Goal: Task Accomplishment & Management: Use online tool/utility

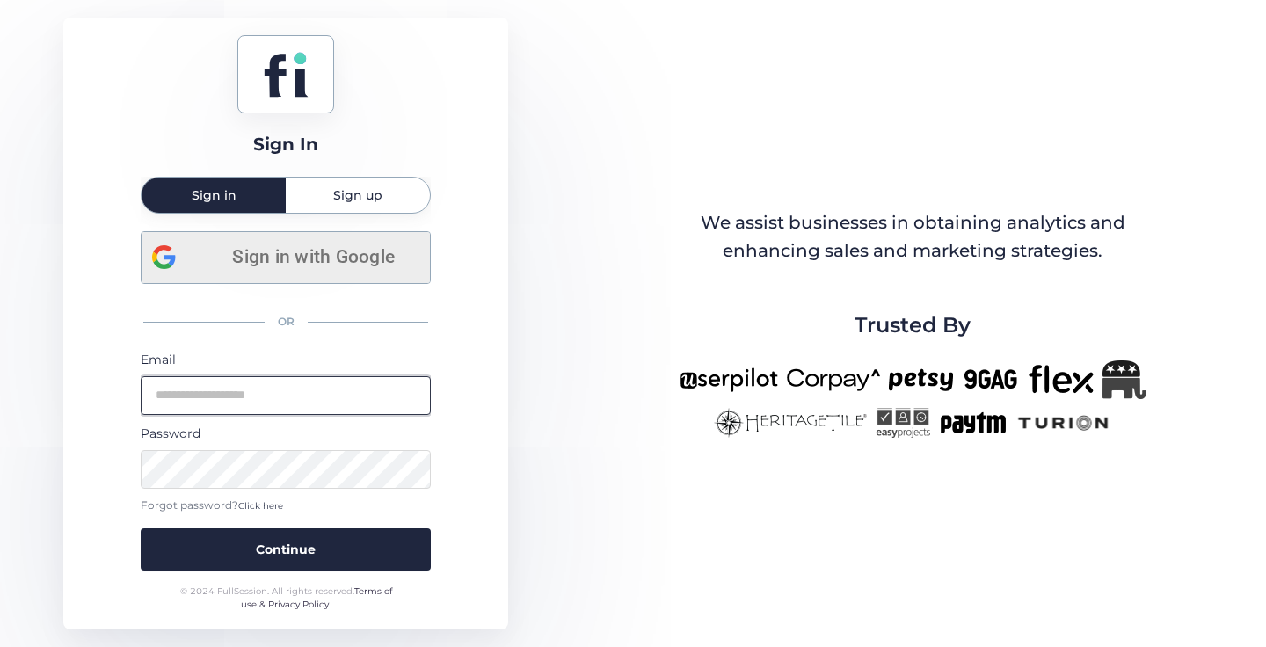
type input "**********"
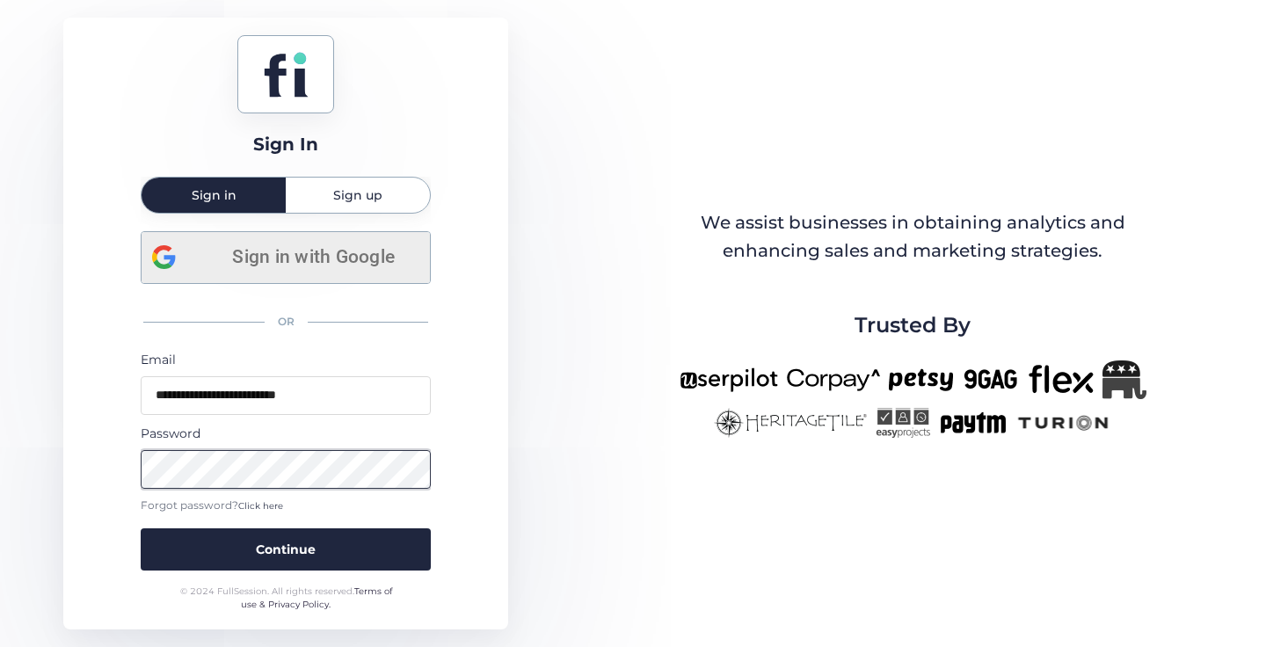
click at [314, 550] on button "Continue" at bounding box center [286, 549] width 290 height 42
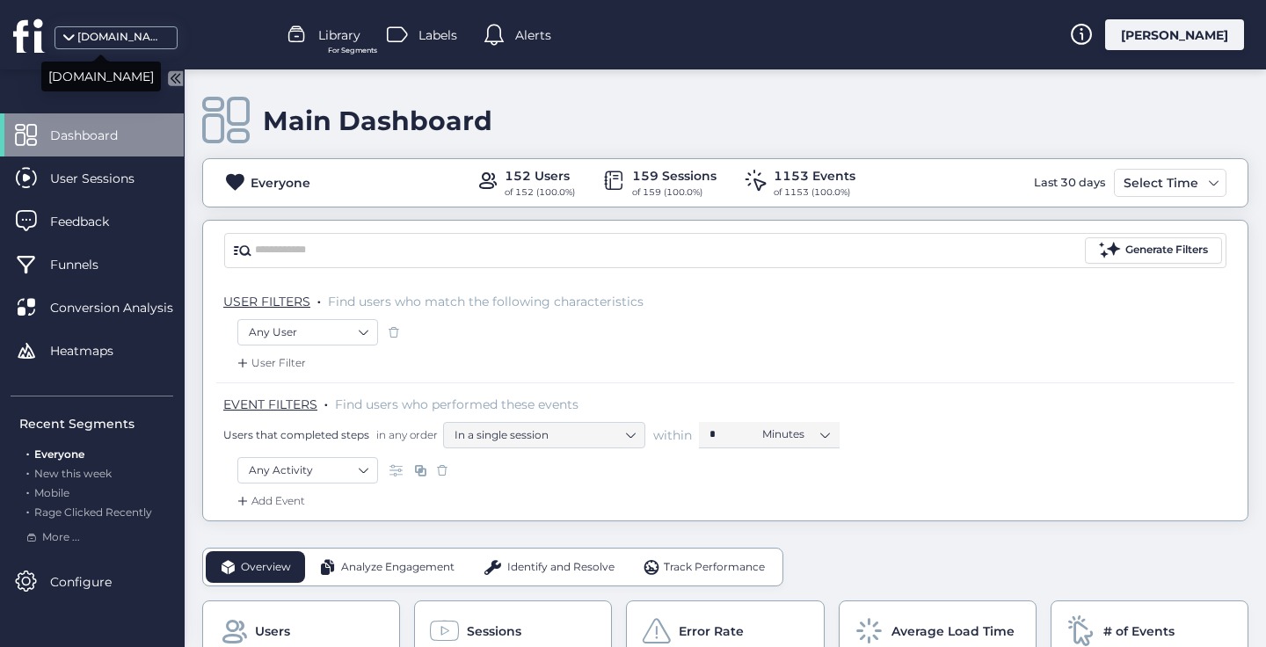
click at [63, 35] on span at bounding box center [69, 43] width 18 height 18
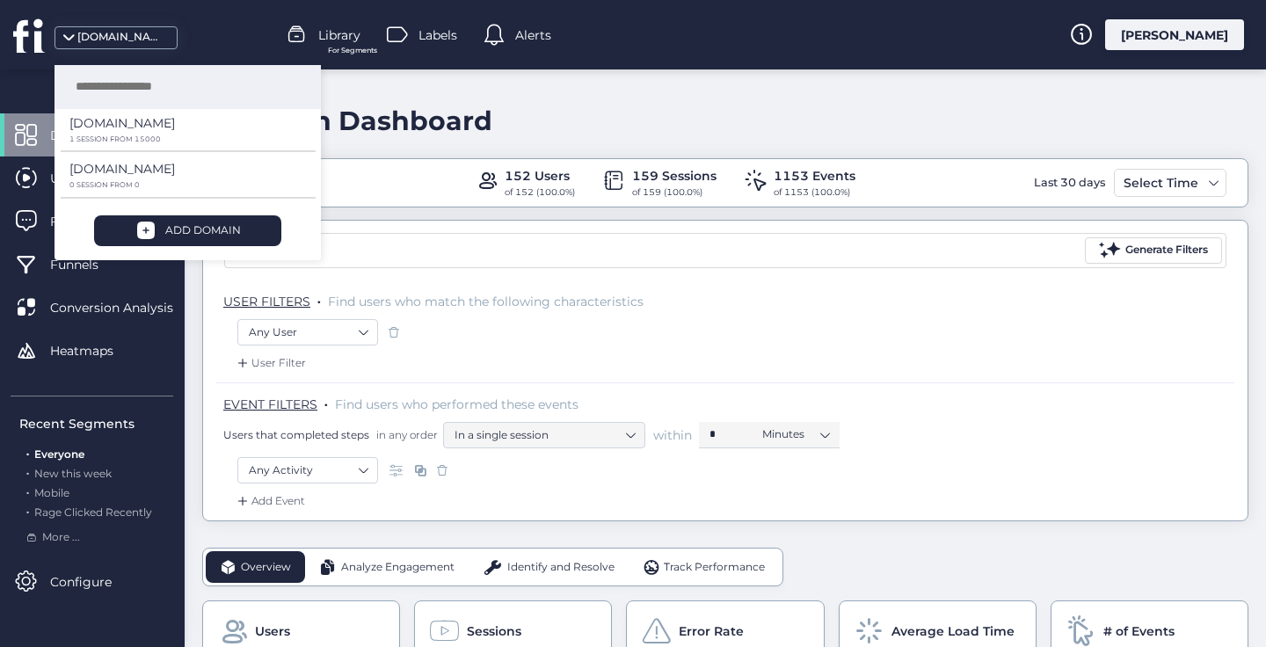
click at [845, 112] on div "Main Dashboard" at bounding box center [725, 121] width 1046 height 50
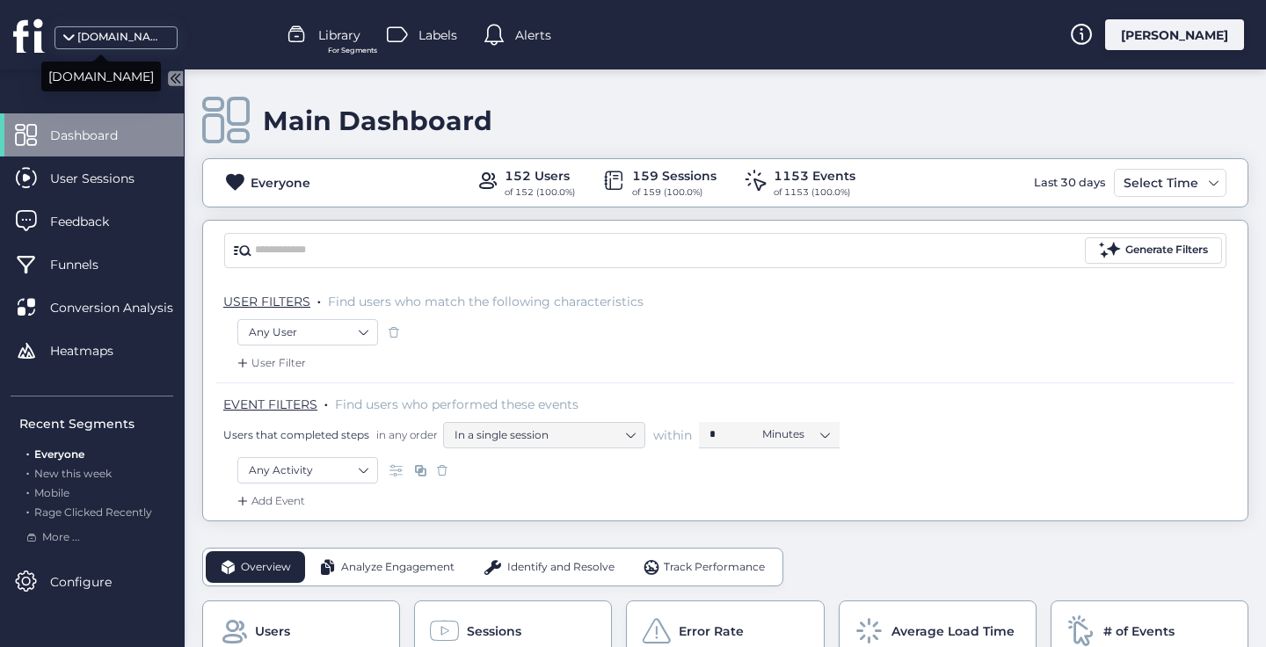
click at [87, 45] on div "[DOMAIN_NAME]" at bounding box center [121, 37] width 88 height 17
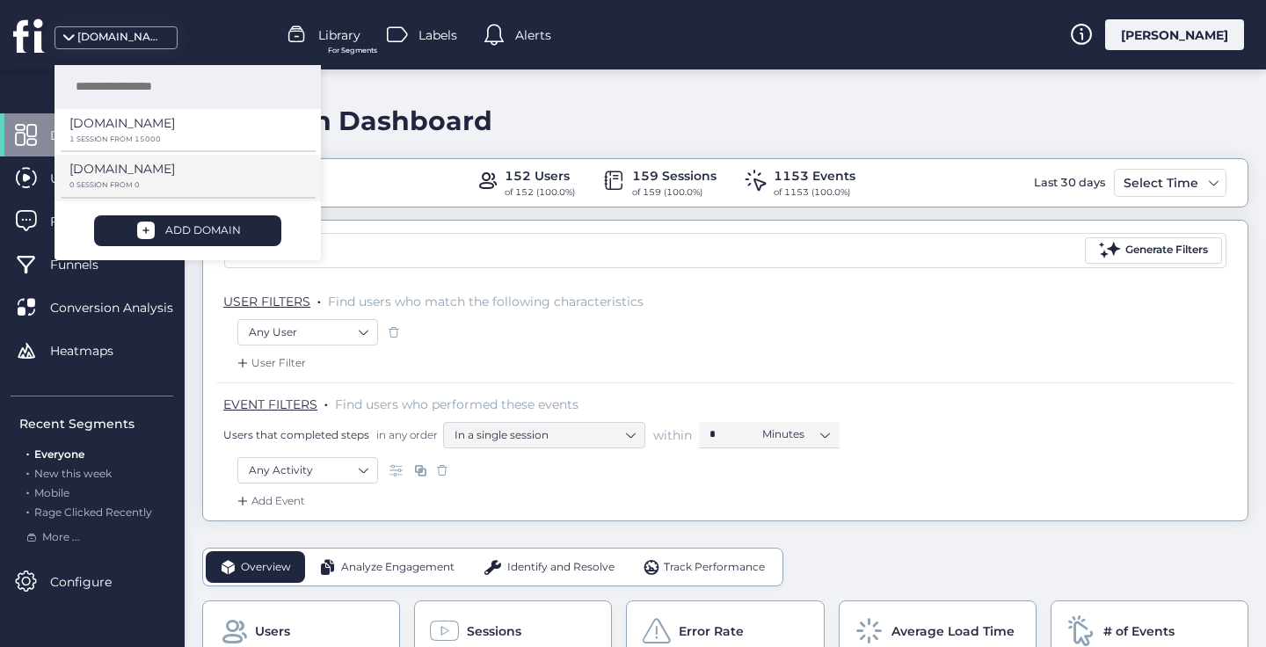
click at [120, 133] on p "[DOMAIN_NAME]" at bounding box center [122, 122] width 106 height 19
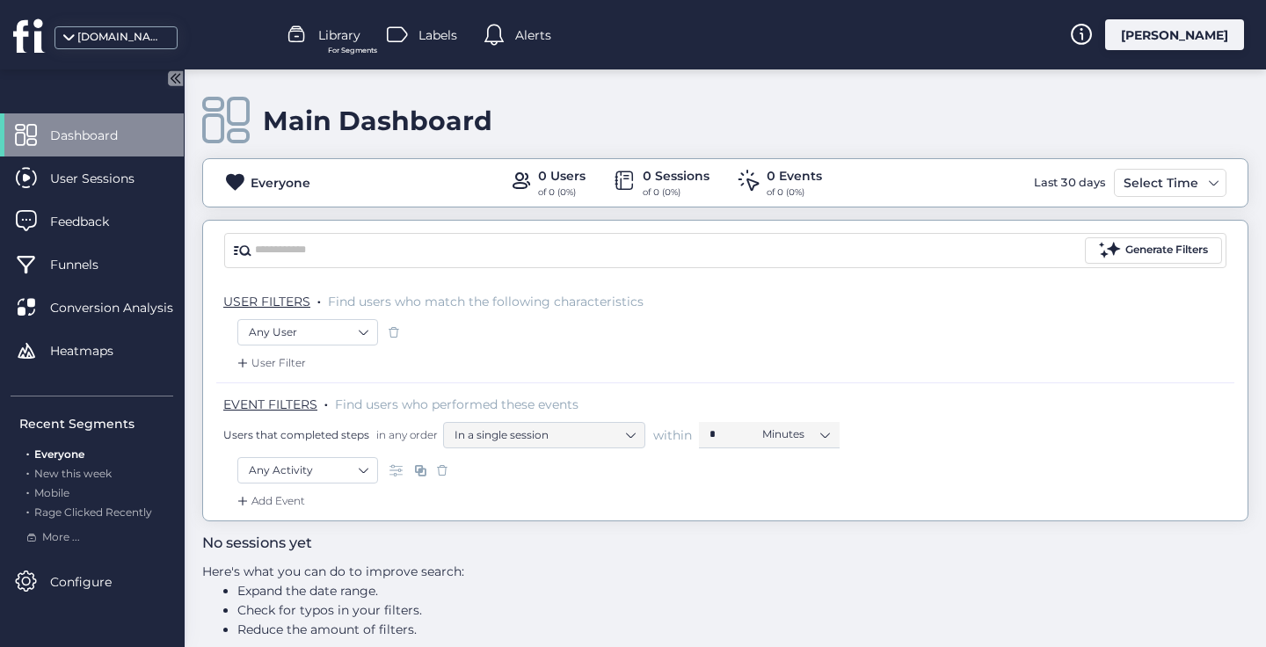
scroll to position [20, 0]
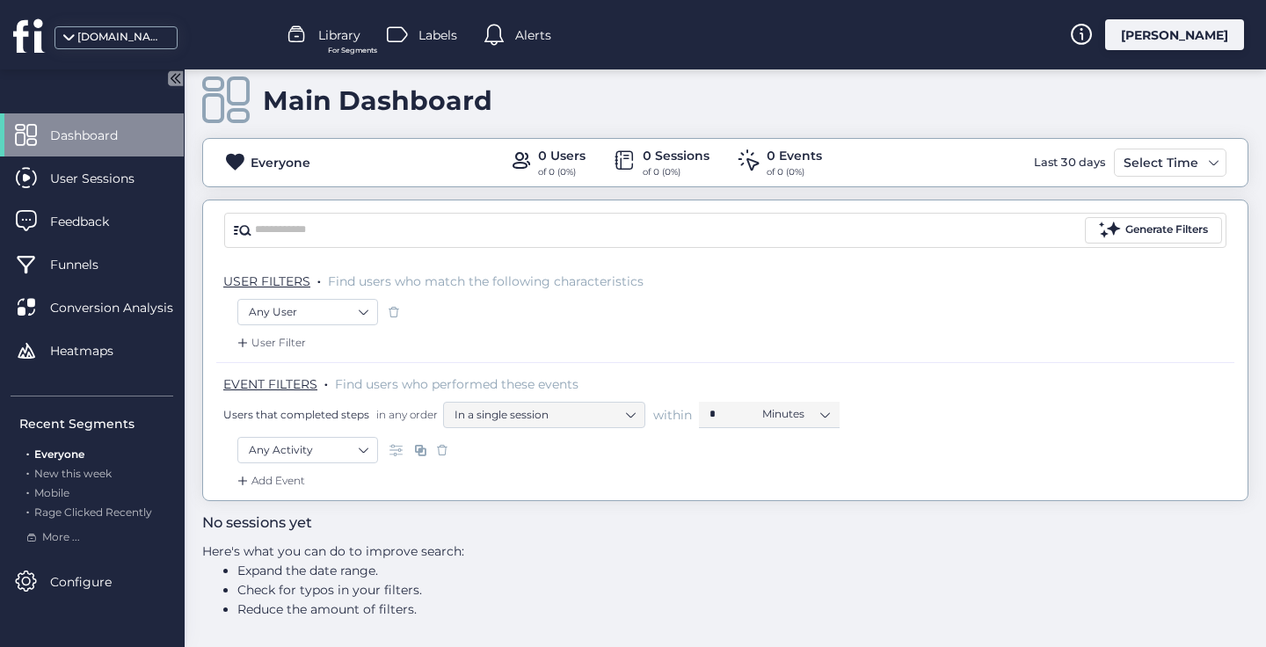
click at [142, 138] on span "Dashboard" at bounding box center [97, 135] width 94 height 19
click at [87, 576] on span "Configure" at bounding box center [94, 581] width 88 height 19
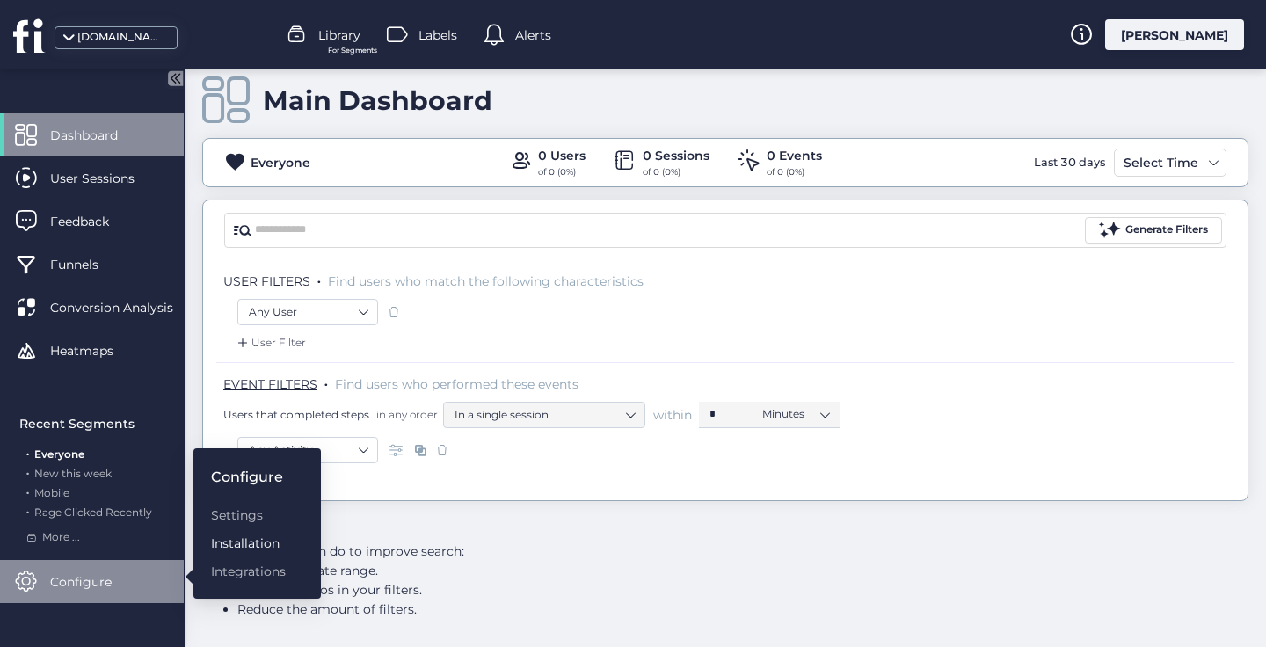
click at [253, 538] on div "Installation" at bounding box center [248, 543] width 75 height 19
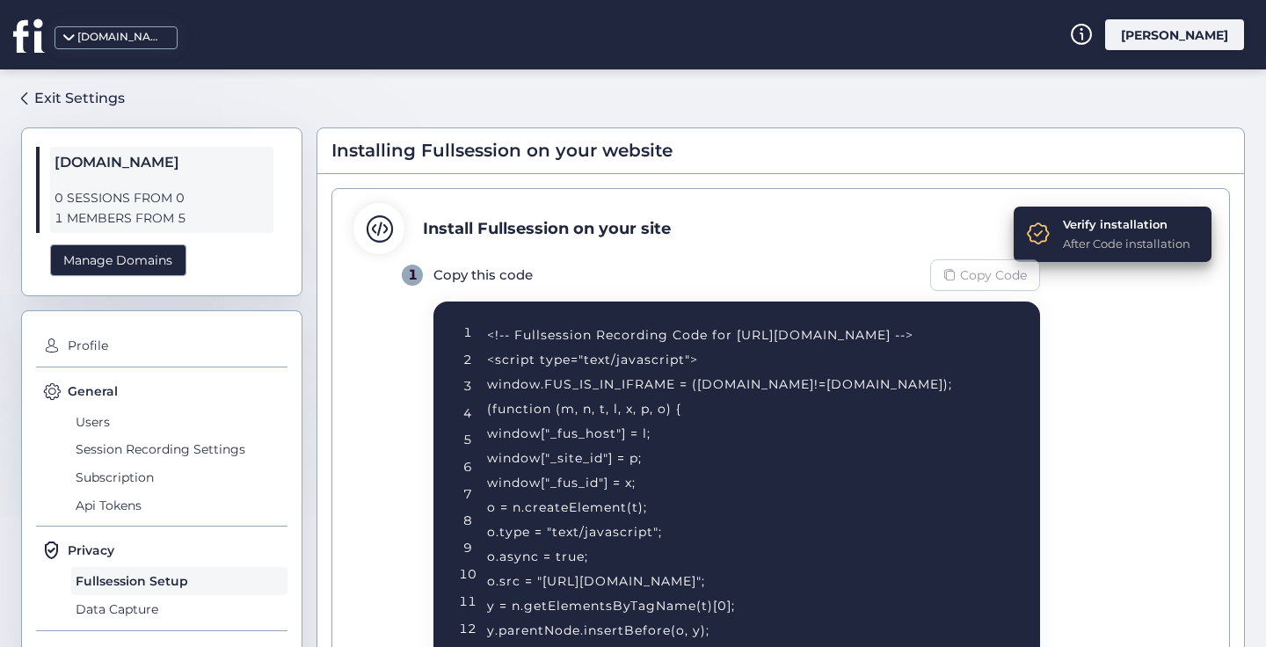
click at [983, 281] on span "Copy Code" at bounding box center [993, 275] width 67 height 19
click at [987, 273] on span "Copy Code" at bounding box center [993, 275] width 67 height 19
click at [1061, 238] on div "Task Done Successfully" at bounding box center [1126, 244] width 132 height 18
click at [1066, 229] on div "Code status" at bounding box center [1126, 224] width 132 height 18
